Goal: Browse casually

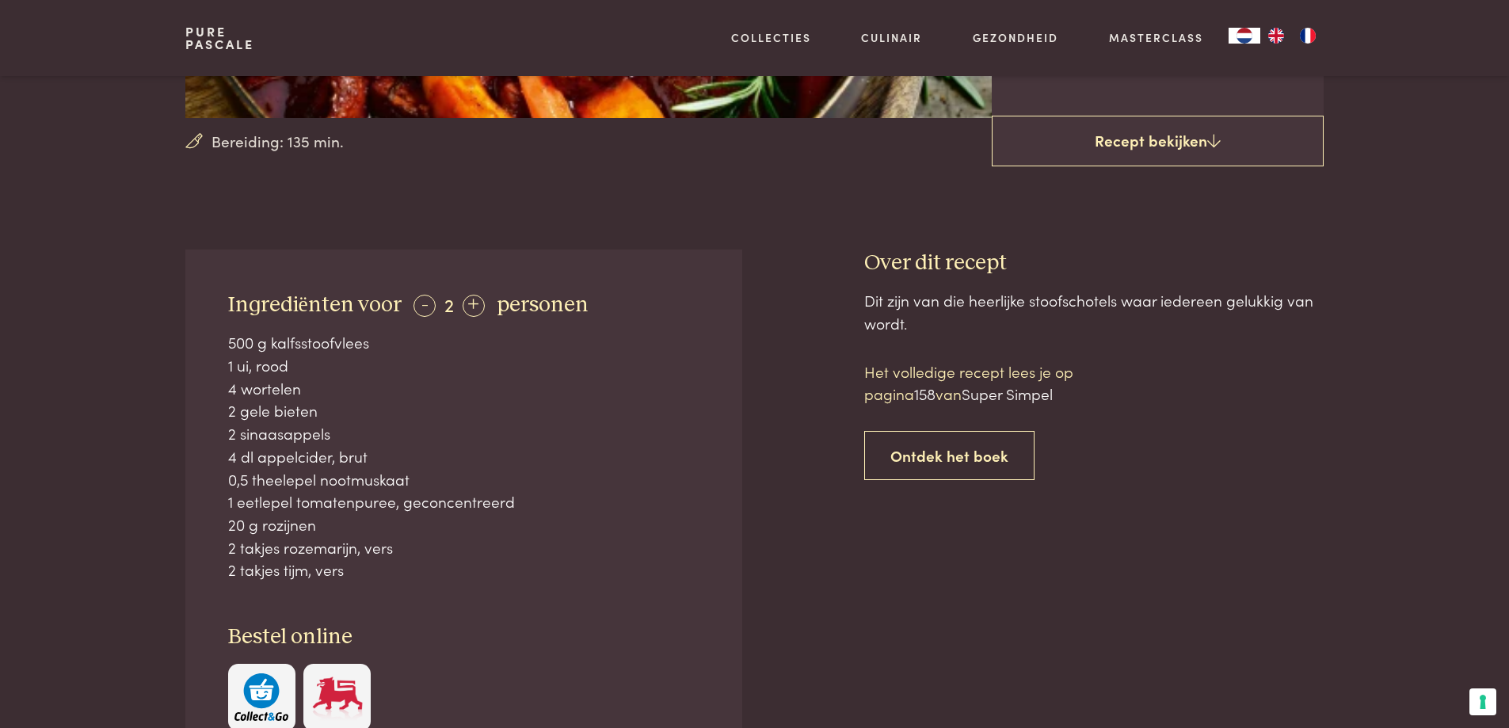
scroll to position [475, 0]
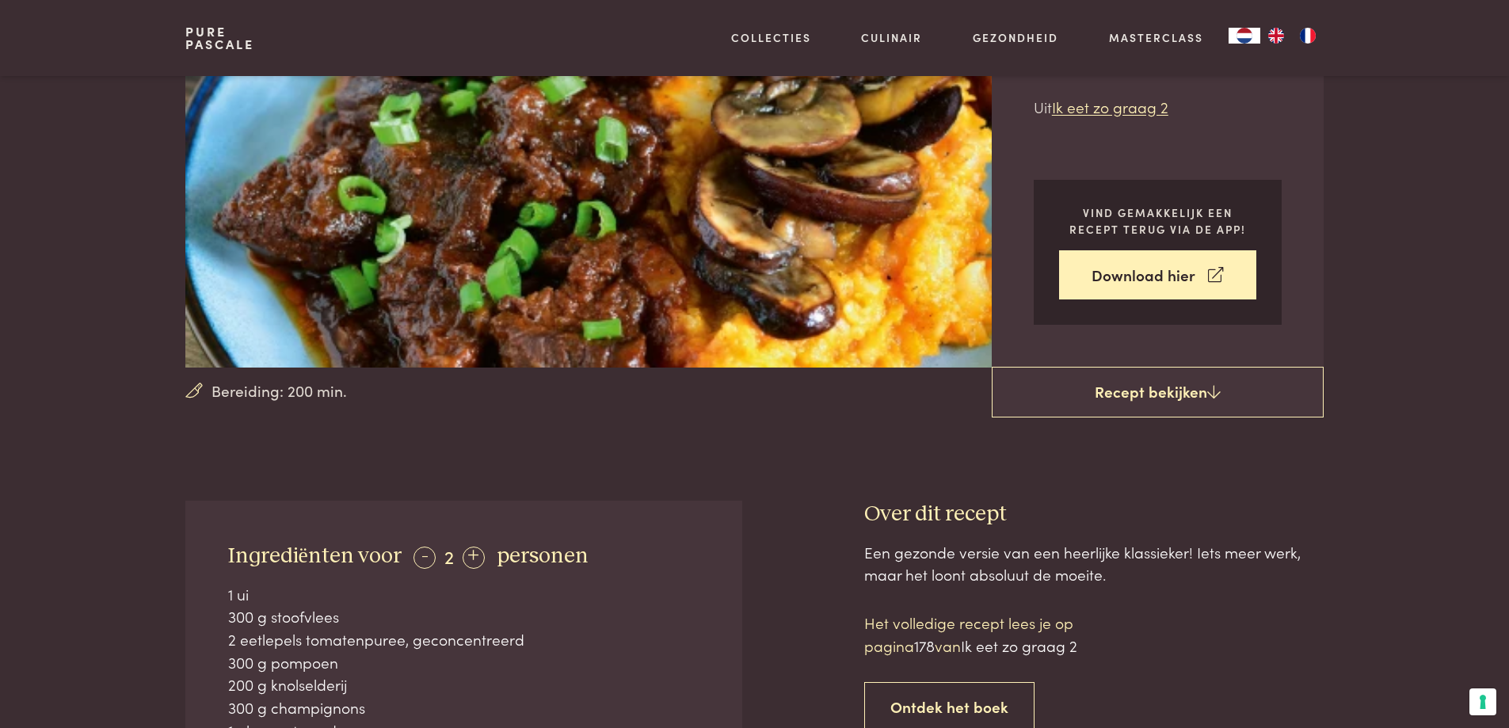
scroll to position [396, 0]
